Goal: Information Seeking & Learning: Learn about a topic

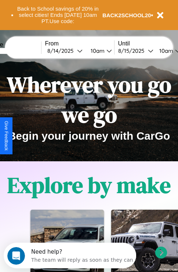
scroll to position [113, 0]
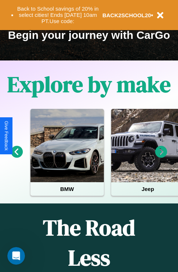
click at [161, 157] on icon at bounding box center [161, 152] width 12 height 12
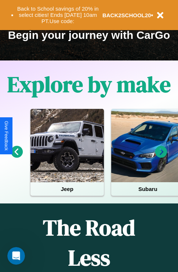
click at [161, 157] on icon at bounding box center [161, 152] width 12 height 12
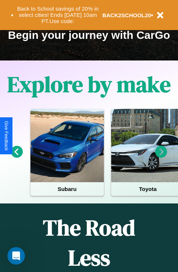
click at [161, 157] on icon at bounding box center [161, 152] width 12 height 12
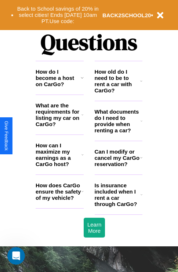
scroll to position [889, 0]
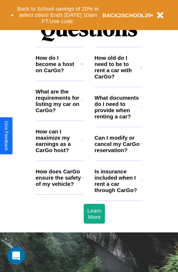
click at [59, 73] on h3 "How do I become a host on CarGo?" at bounding box center [58, 64] width 45 height 19
click at [118, 119] on h3 "What documents do I need to provide when renting a car?" at bounding box center [118, 107] width 46 height 25
click at [118, 193] on h3 "Is insurance included when I rent a car through CarGo?" at bounding box center [118, 180] width 46 height 25
click at [118, 79] on h3 "How old do I need to be to rent a car with CarGo?" at bounding box center [118, 67] width 46 height 25
click at [141, 147] on icon at bounding box center [141, 144] width 2 height 6
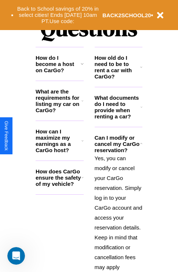
click at [141, 70] on icon at bounding box center [141, 67] width 2 height 6
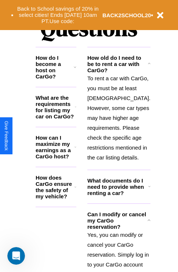
click at [59, 76] on h3 "How do I become a host on CarGo?" at bounding box center [55, 67] width 38 height 25
